Goal: Find specific page/section: Find specific page/section

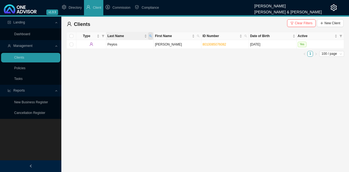
click at [150, 35] on icon "search" at bounding box center [150, 36] width 2 height 2
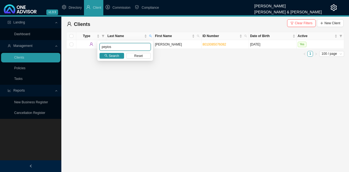
click at [110, 47] on input "peyios" at bounding box center [124, 47] width 51 height 8
click at [114, 57] on span "Search" at bounding box center [114, 55] width 10 height 5
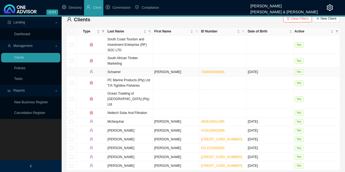
scroll to position [6, 0]
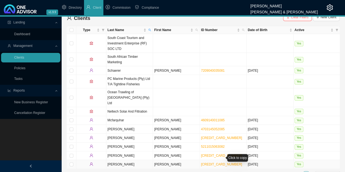
click at [216, 162] on link "[CREDIT_CARD_NUMBER]" at bounding box center [221, 164] width 41 height 4
click at [24, 56] on link "Clients" at bounding box center [19, 58] width 10 height 4
click at [150, 31] on span "Last Name" at bounding box center [149, 30] width 5 height 8
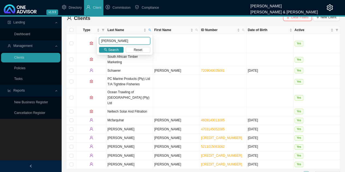
click at [104, 41] on input "[PERSON_NAME]" at bounding box center [124, 41] width 51 height 8
type input "mortl"
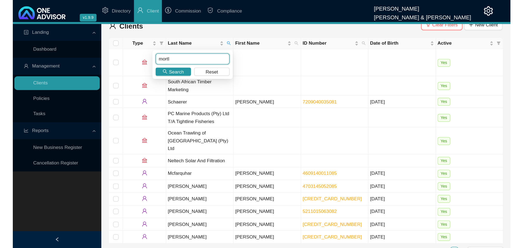
scroll to position [0, 0]
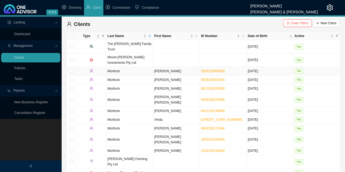
click at [180, 70] on td "[PERSON_NAME]" at bounding box center [176, 71] width 47 height 9
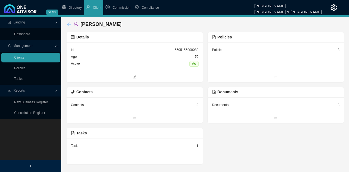
click at [68, 24] on icon "arrow-left" at bounding box center [69, 24] width 4 height 4
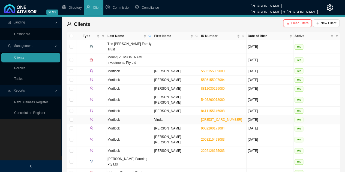
click at [170, 115] on td "Vinda" at bounding box center [176, 119] width 47 height 9
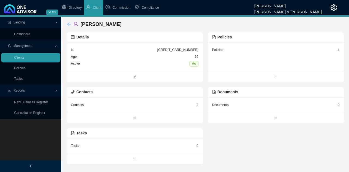
click at [69, 24] on icon "arrow-left" at bounding box center [69, 24] width 4 height 4
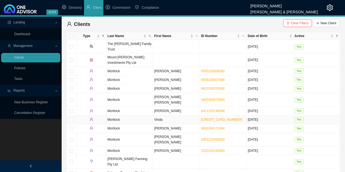
click at [174, 115] on td "Vinda" at bounding box center [176, 119] width 47 height 9
